Goal: Communication & Community: Connect with others

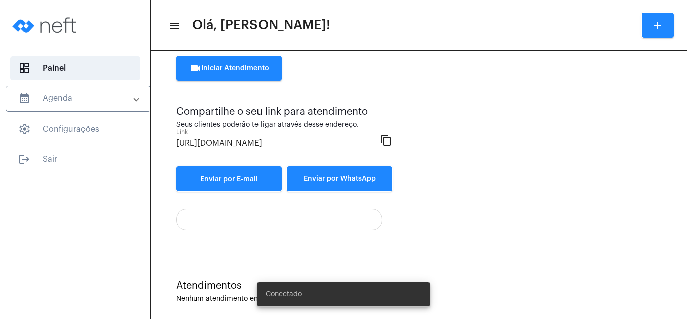
scroll to position [54, 0]
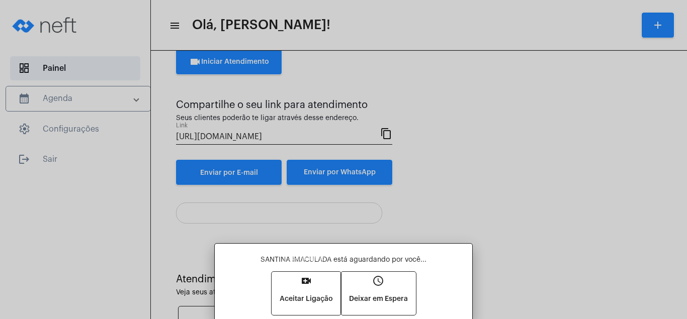
click at [304, 277] on mat-icon "video_call" at bounding box center [306, 281] width 12 height 12
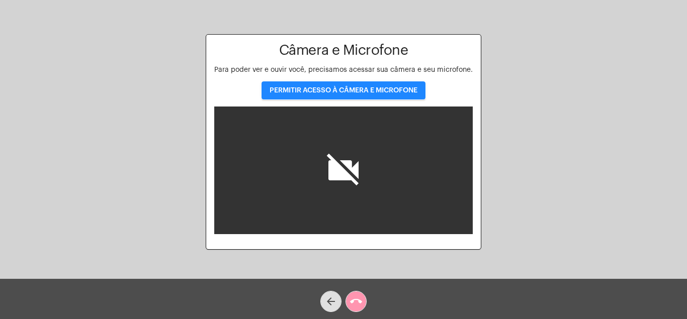
click at [364, 87] on button "PERMITIR ACESSO À CÂMERA E MICROFONE" at bounding box center [343, 90] width 164 height 18
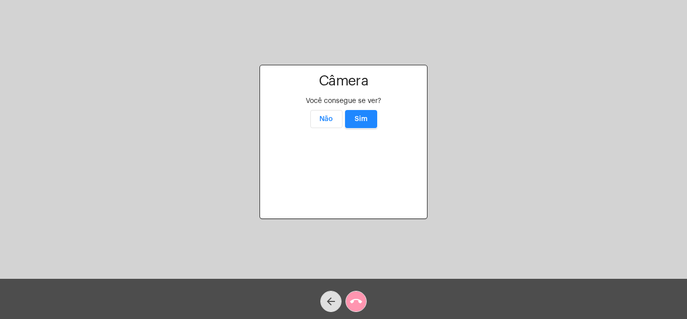
click at [364, 116] on span "Sim" at bounding box center [360, 119] width 13 height 7
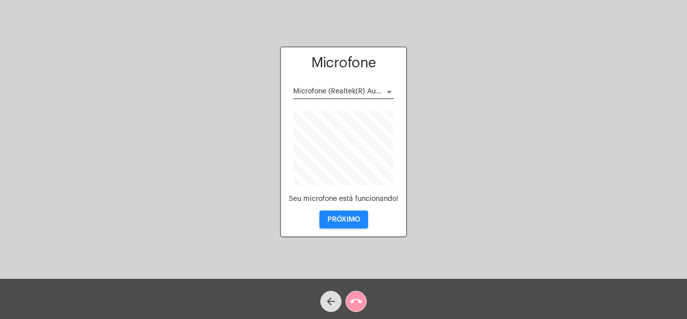
click at [352, 218] on span "PRÓXIMO" at bounding box center [343, 219] width 33 height 7
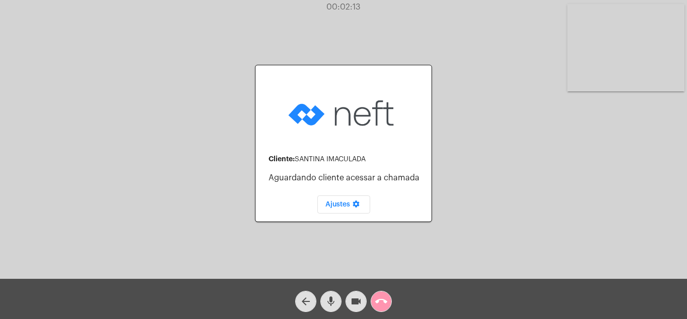
click at [381, 298] on mat-icon "call_end" at bounding box center [381, 302] width 12 height 12
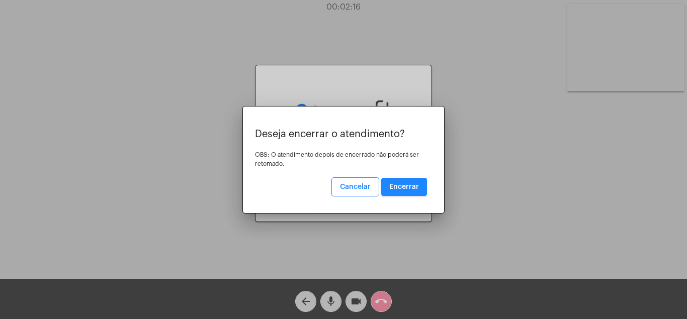
click at [401, 183] on span "Encerrar" at bounding box center [404, 186] width 30 height 7
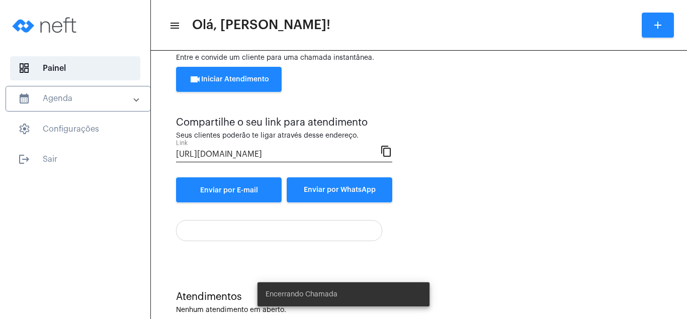
scroll to position [54, 0]
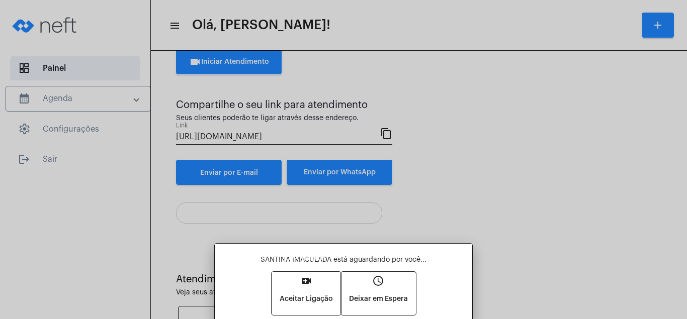
click at [303, 279] on mat-icon "video_call" at bounding box center [306, 281] width 12 height 12
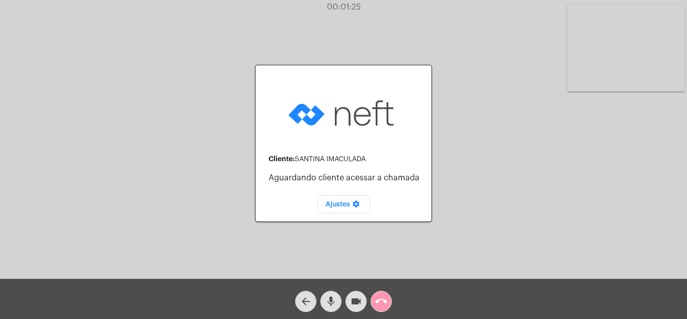
click at [380, 295] on span "call_end" at bounding box center [381, 302] width 12 height 20
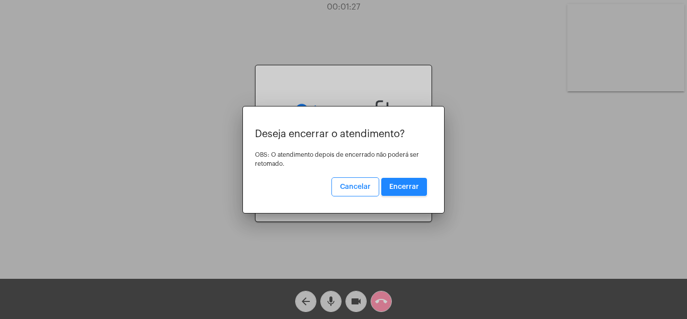
click at [400, 183] on span "Encerrar" at bounding box center [404, 186] width 30 height 7
